Goal: Information Seeking & Learning: Learn about a topic

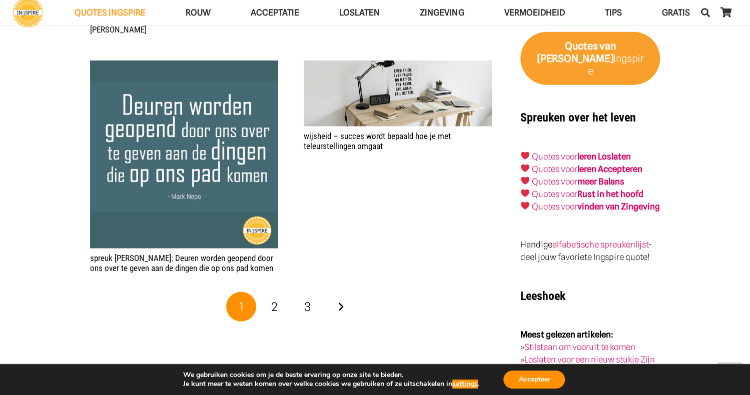
scroll to position [1652, 0]
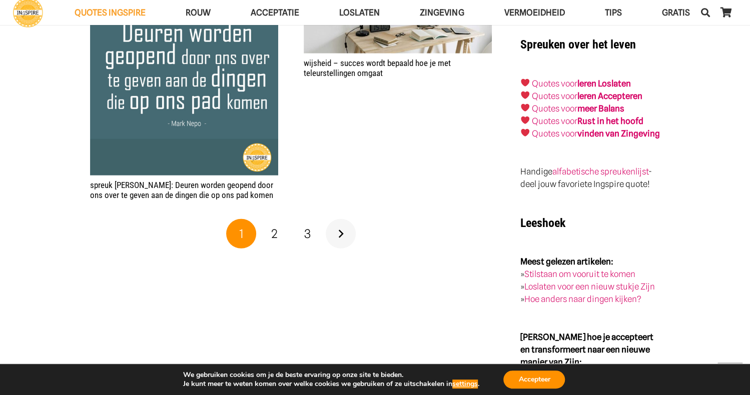
click at [342, 226] on link "Volgende" at bounding box center [341, 234] width 30 height 30
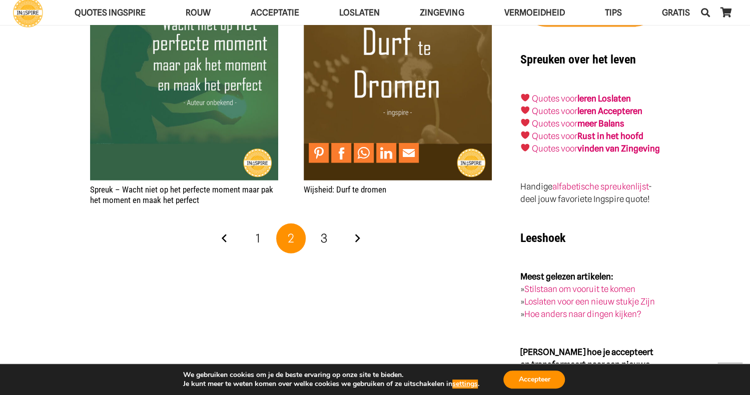
scroll to position [1652, 0]
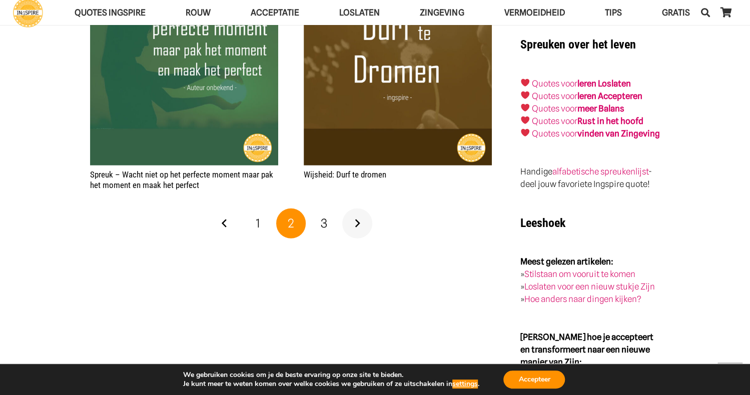
click at [360, 215] on link "Volgende" at bounding box center [357, 224] width 30 height 30
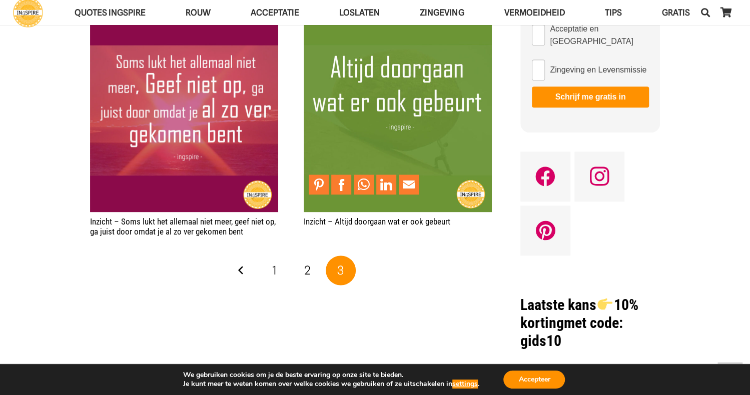
scroll to position [601, 0]
